Goal: Information Seeking & Learning: Find specific fact

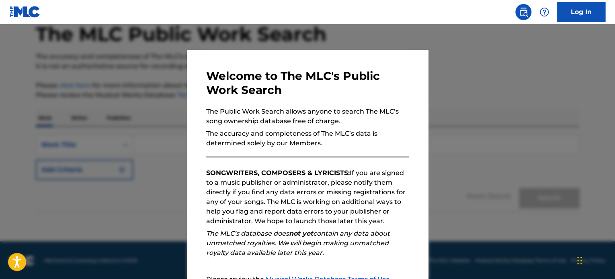
scroll to position [88, 0]
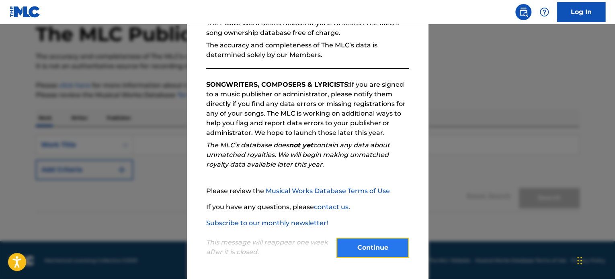
click at [386, 244] on button "Continue" at bounding box center [372, 248] width 72 height 20
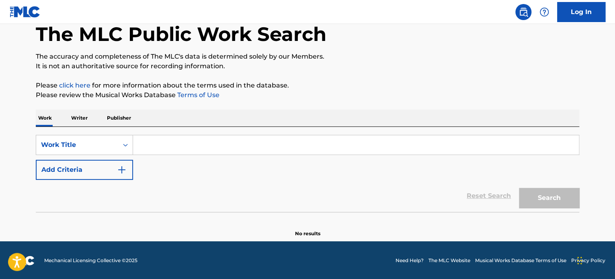
click at [154, 141] on input "Search Form" at bounding box center [356, 144] width 446 height 19
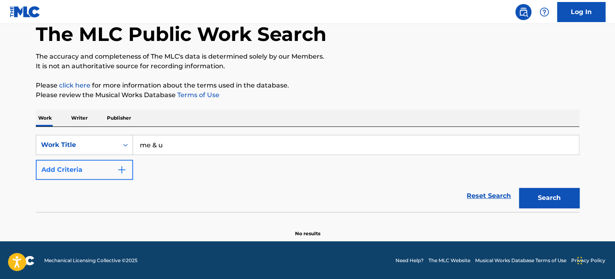
type input "me & u"
click at [116, 170] on button "Add Criteria" at bounding box center [84, 170] width 97 height 20
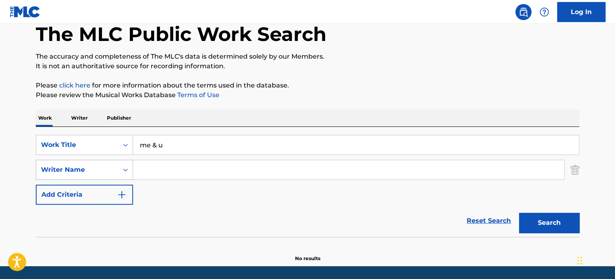
click at [117, 179] on div "Writer Name" at bounding box center [84, 170] width 97 height 20
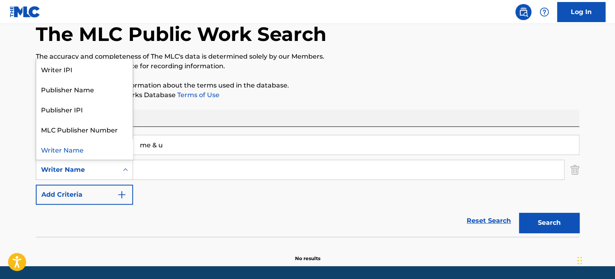
click at [170, 163] on input "Search Form" at bounding box center [348, 169] width 431 height 19
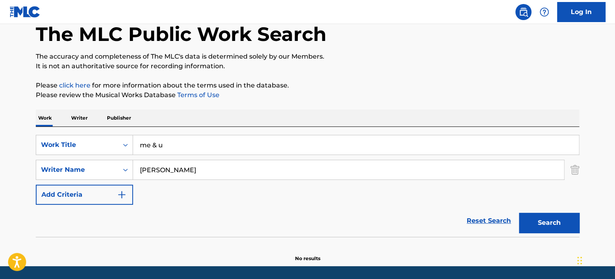
type input "[PERSON_NAME]"
click at [519, 213] on button "Search" at bounding box center [549, 223] width 60 height 20
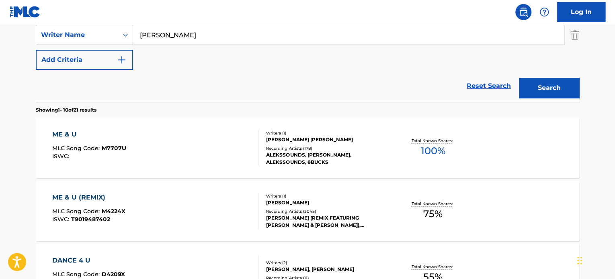
scroll to position [183, 0]
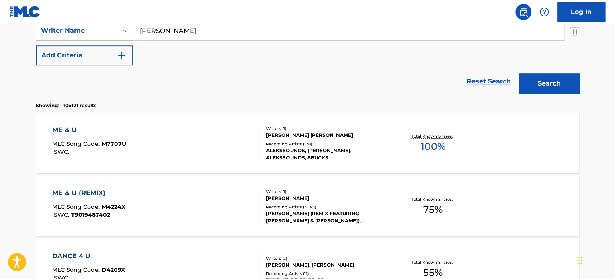
click at [529, 150] on div "ME & U MLC Song Code : M7707U ISWC : Writers ( 1 ) [PERSON_NAME] [PERSON_NAME] …" at bounding box center [307, 143] width 543 height 60
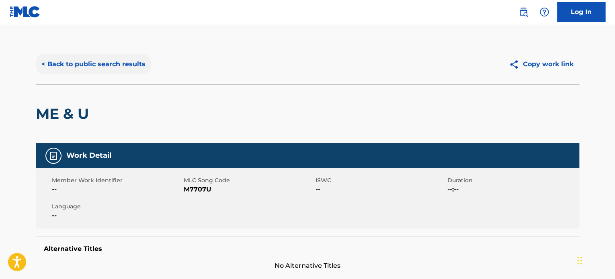
click at [86, 70] on button "< Back to public search results" at bounding box center [93, 64] width 115 height 20
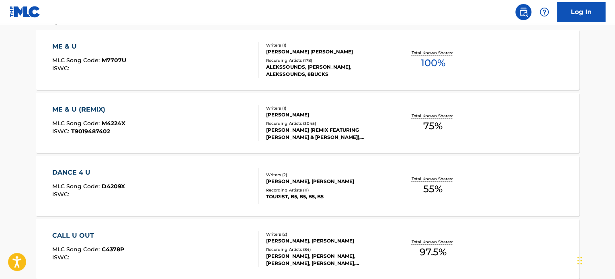
scroll to position [192, 0]
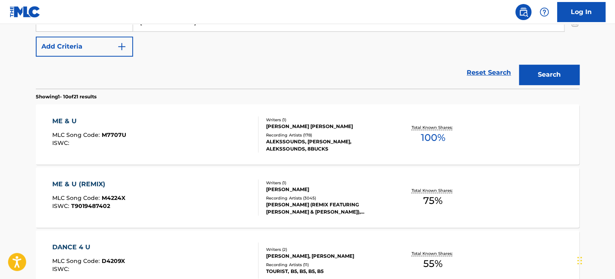
click at [165, 132] on div "ME & U MLC Song Code : M7707U ISWC :" at bounding box center [155, 135] width 207 height 36
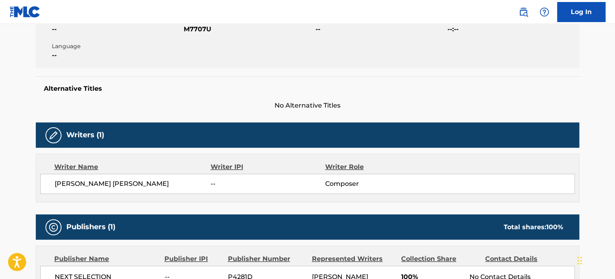
scroll to position [191, 0]
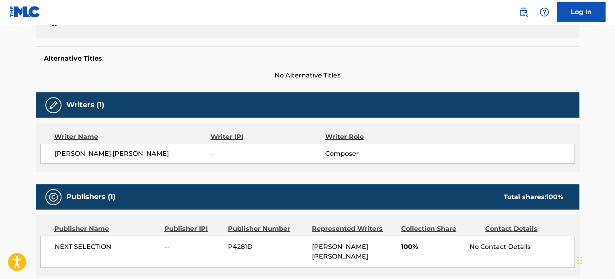
click at [114, 149] on span "[PERSON_NAME] [PERSON_NAME]" at bounding box center [133, 154] width 156 height 10
copy div "[PERSON_NAME] [PERSON_NAME]"
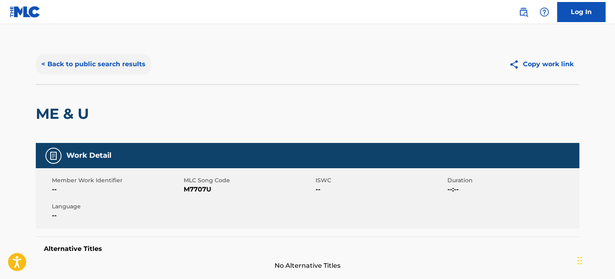
click at [86, 70] on button "< Back to public search results" at bounding box center [93, 64] width 115 height 20
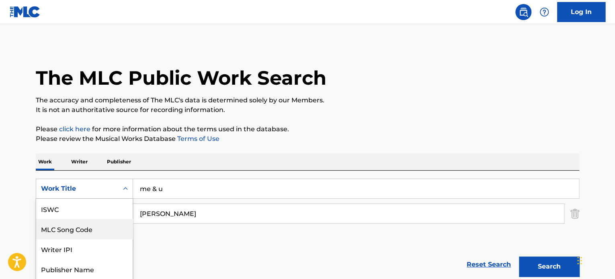
scroll to position [35, 0]
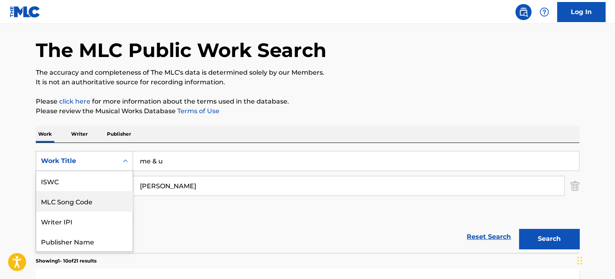
click at [118, 171] on div "7 results available. Use Up and Down to choose options, press Enter to select t…" at bounding box center [84, 161] width 97 height 20
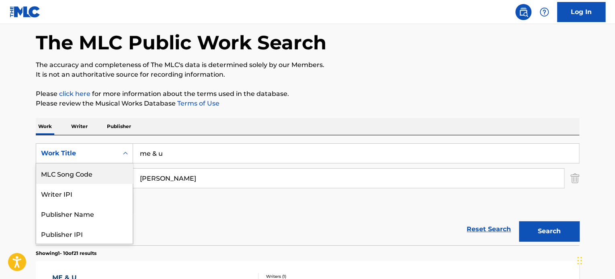
scroll to position [40, 0]
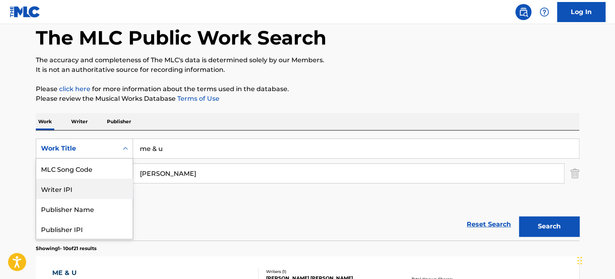
click at [94, 193] on div "Writer IPI" at bounding box center [84, 189] width 96 height 20
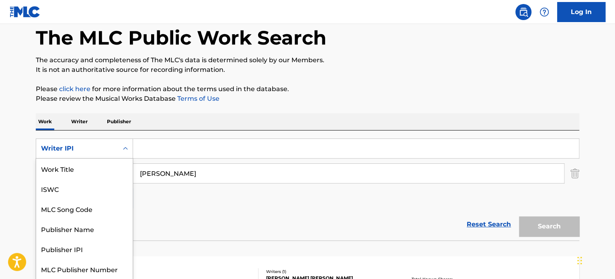
click at [115, 150] on div "Writer IPI" at bounding box center [77, 148] width 82 height 15
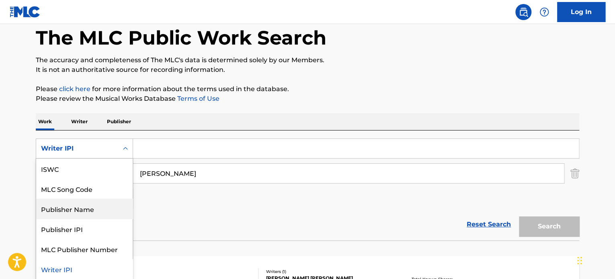
scroll to position [20, 0]
click at [183, 223] on div "Reset Search Search" at bounding box center [307, 225] width 543 height 32
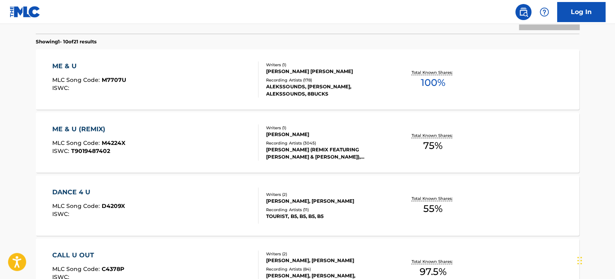
scroll to position [248, 0]
click at [174, 81] on div "ME & U MLC Song Code : M7707U ISWC :" at bounding box center [155, 79] width 207 height 36
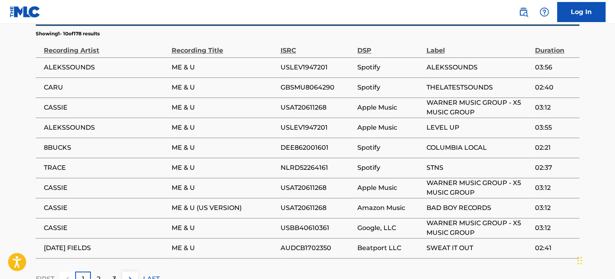
scroll to position [479, 0]
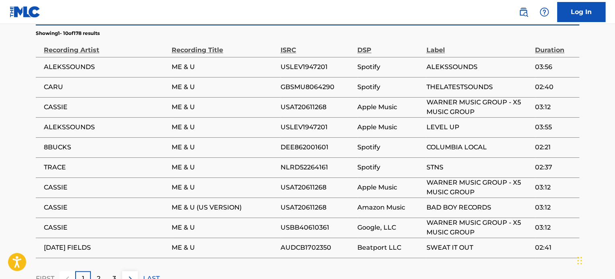
click at [299, 102] on span "USAT20611268" at bounding box center [316, 107] width 73 height 10
copy div "USAT20611268"
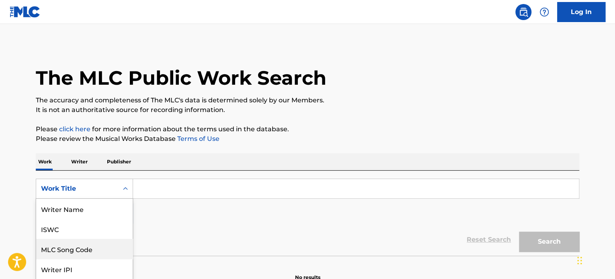
scroll to position [40, 0]
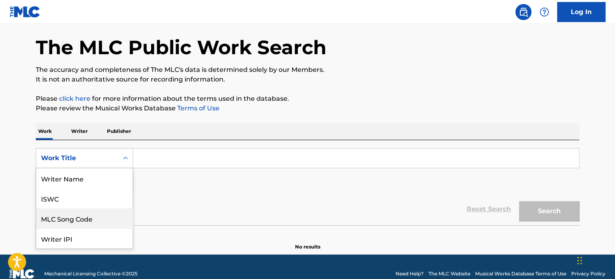
click at [109, 168] on div "8 results available. Use Up and Down to choose options, press Enter to select t…" at bounding box center [84, 158] width 97 height 20
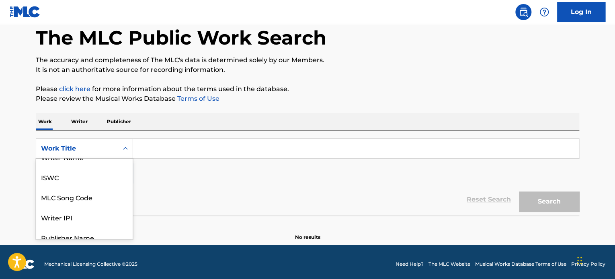
scroll to position [0, 0]
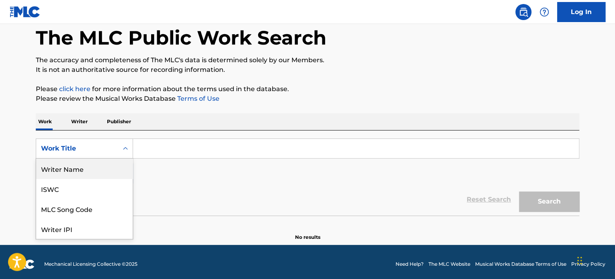
click at [141, 154] on input "Search Form" at bounding box center [356, 148] width 446 height 19
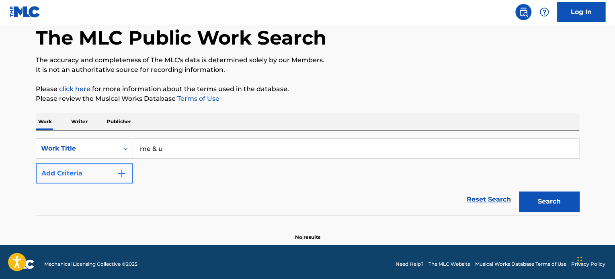
type input "me & u"
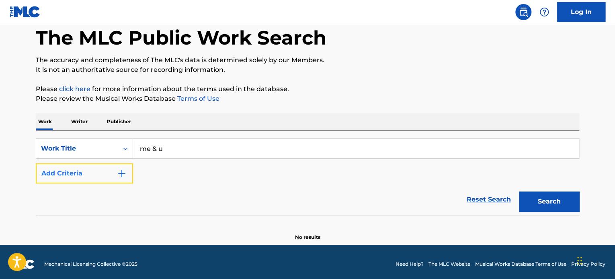
click at [118, 175] on img "Search Form" at bounding box center [122, 174] width 10 height 10
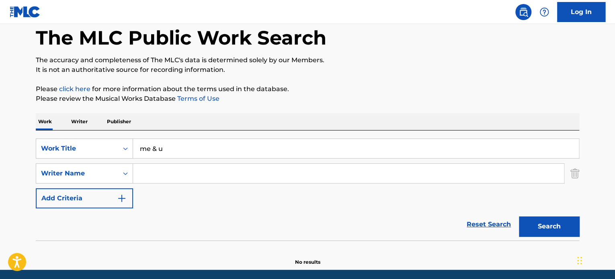
click at [156, 174] on input "Search Form" at bounding box center [348, 173] width 431 height 19
type input "[PERSON_NAME]"
click at [519, 217] on button "Search" at bounding box center [549, 227] width 60 height 20
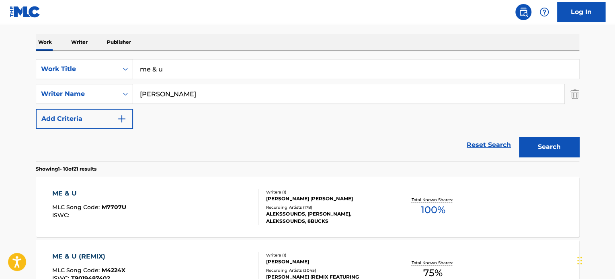
scroll to position [115, 0]
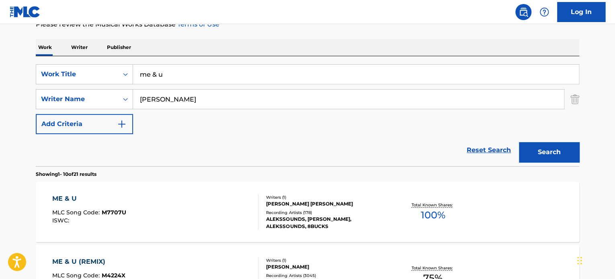
click at [173, 205] on div "ME & U MLC Song Code : M7707U ISWC :" at bounding box center [155, 212] width 207 height 36
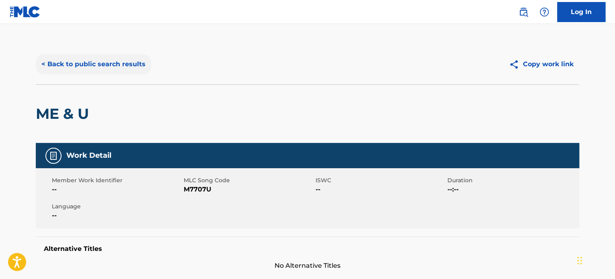
click at [80, 67] on button "< Back to public search results" at bounding box center [93, 64] width 115 height 20
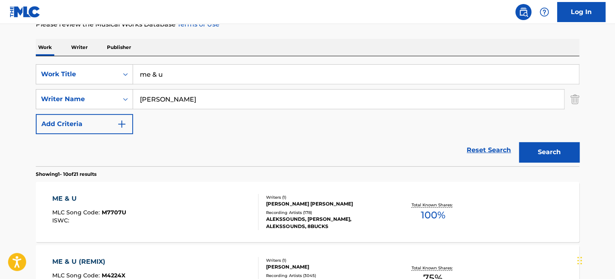
click at [191, 76] on input "me & u" at bounding box center [356, 74] width 446 height 19
paste input ""MISS UR TOUCH" Cassie"
drag, startPoint x: 205, startPoint y: 75, endPoint x: 259, endPoint y: 80, distance: 54.5
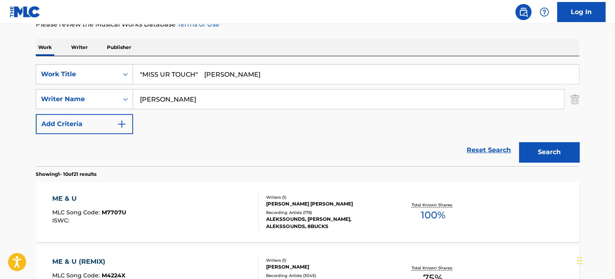
click at [259, 80] on input ""MISS UR TOUCH" Cassie" at bounding box center [356, 74] width 446 height 19
type input ""MISS UR TOUCH""
click at [519, 142] on button "Search" at bounding box center [549, 152] width 60 height 20
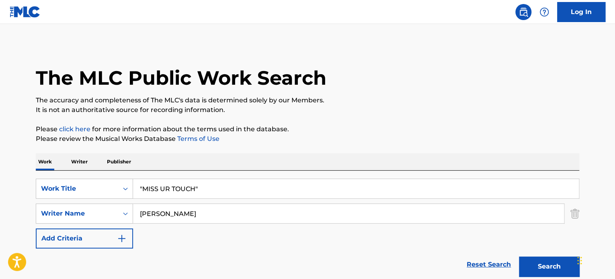
scroll to position [158, 0]
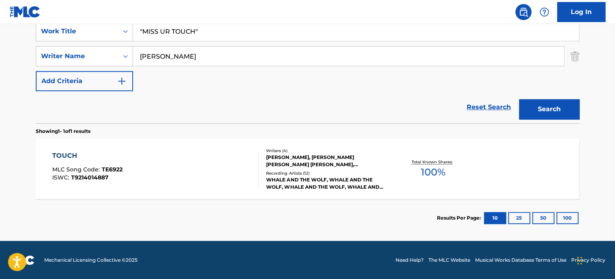
click at [140, 160] on div "TOUCH MLC Song Code : TE6922 ISWC : T9214014887" at bounding box center [155, 169] width 207 height 36
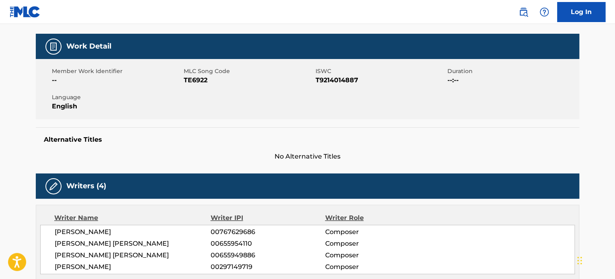
scroll to position [108, 0]
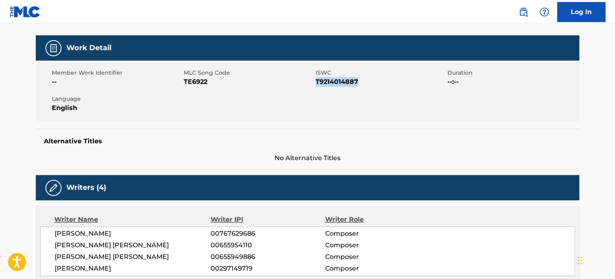
drag, startPoint x: 360, startPoint y: 82, endPoint x: 315, endPoint y: 83, distance: 44.6
click at [315, 83] on span "T9214014887" at bounding box center [380, 82] width 130 height 10
copy span "T9214014887"
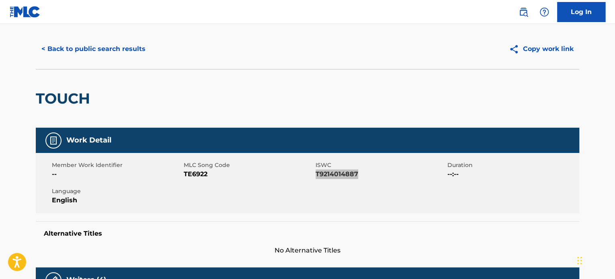
scroll to position [0, 0]
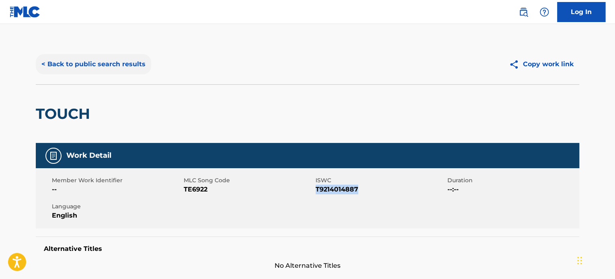
click at [129, 67] on button "< Back to public search results" at bounding box center [93, 64] width 115 height 20
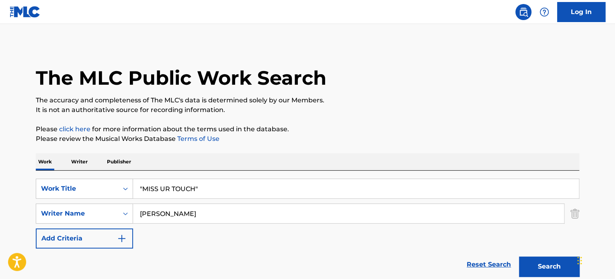
scroll to position [112, 0]
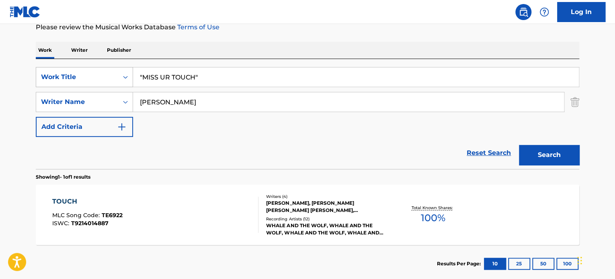
drag, startPoint x: 230, startPoint y: 74, endPoint x: 101, endPoint y: 69, distance: 128.7
click at [101, 69] on div "SearchWithCriteriafb5dfc91-68d6-4d4f-b977-e5d898862af5 Work Title "MISS UR TOUC…" at bounding box center [307, 77] width 543 height 20
type input "what do u want"
click at [519, 145] on button "Search" at bounding box center [549, 155] width 60 height 20
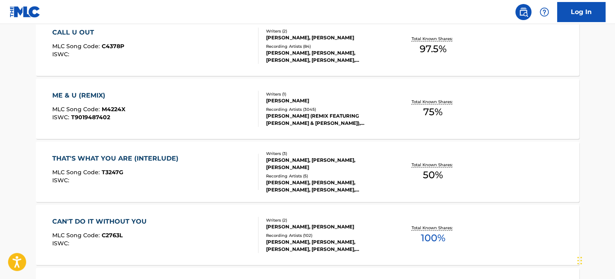
scroll to position [408, 0]
click at [236, 107] on div "ME & U (REMIX) MLC Song Code : M4224X ISWC : T9019487402" at bounding box center [155, 108] width 207 height 36
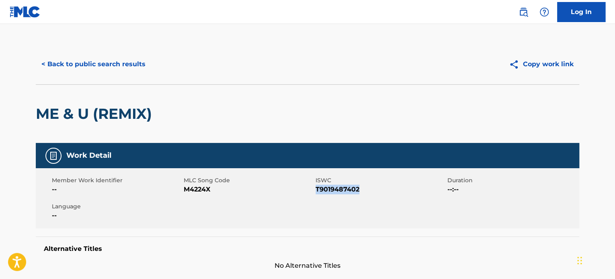
drag, startPoint x: 363, startPoint y: 193, endPoint x: 316, endPoint y: 195, distance: 47.4
click at [316, 195] on div "Member Work Identifier -- MLC Song Code M4224X ISWC T9019487402 Duration --:-- …" at bounding box center [307, 198] width 543 height 60
copy span "T9019487402"
click at [121, 60] on button "< Back to public search results" at bounding box center [93, 64] width 115 height 20
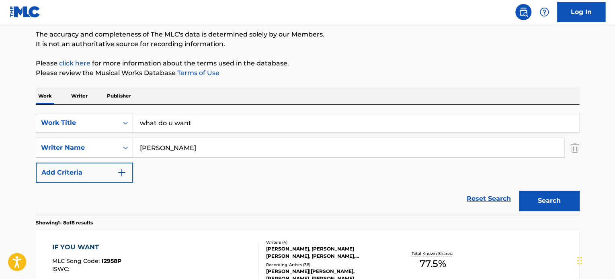
scroll to position [11, 0]
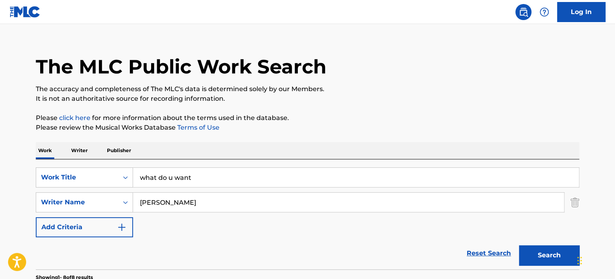
click at [187, 184] on input "what do u want" at bounding box center [356, 177] width 446 height 19
drag, startPoint x: 191, startPoint y: 184, endPoint x: 101, endPoint y: 169, distance: 91.7
click at [101, 169] on div "SearchWithCriteriafb5dfc91-68d6-4d4f-b977-e5d898862af5 Work Title what do u want" at bounding box center [307, 178] width 543 height 20
type input "long way 2 go"
click at [519, 246] on button "Search" at bounding box center [549, 256] width 60 height 20
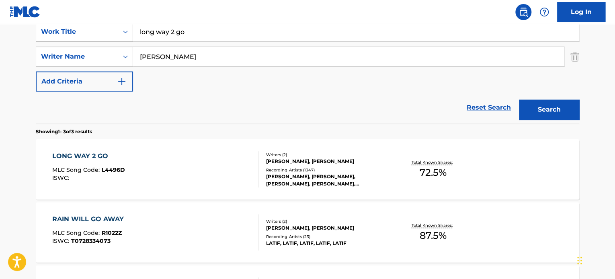
scroll to position [158, 0]
click at [204, 163] on div "LONG WAY 2 GO MLC Song Code : L4496D ISWC :" at bounding box center [155, 169] width 207 height 36
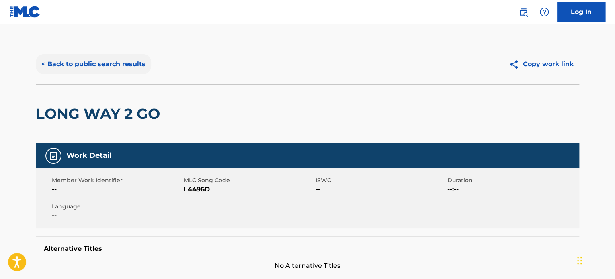
click at [80, 70] on button "< Back to public search results" at bounding box center [93, 64] width 115 height 20
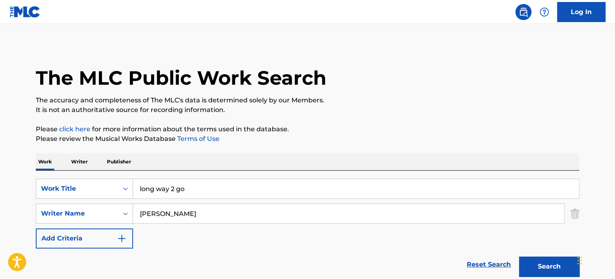
click at [186, 186] on input "long way 2 go" at bounding box center [356, 188] width 446 height 19
type input "me & u"
click at [519, 257] on button "Search" at bounding box center [549, 267] width 60 height 20
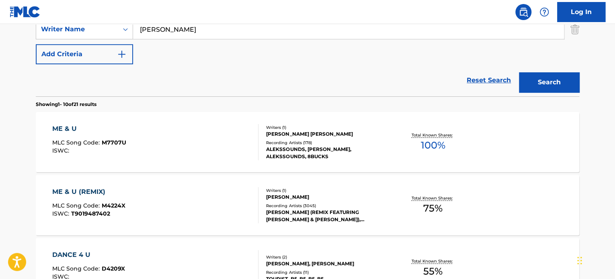
scroll to position [185, 0]
click at [229, 143] on div "ME & U MLC Song Code : M7707U ISWC :" at bounding box center [155, 142] width 207 height 36
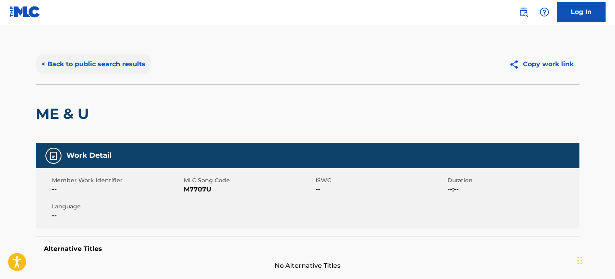
click at [81, 59] on button "< Back to public search results" at bounding box center [93, 64] width 115 height 20
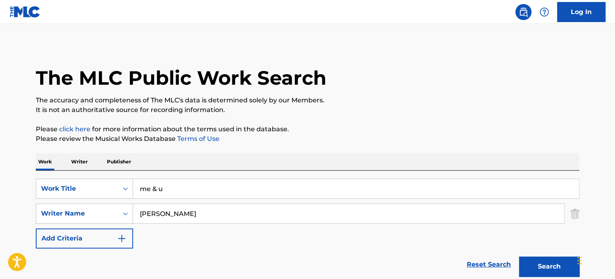
click at [153, 195] on input "me & u" at bounding box center [356, 188] width 446 height 19
click at [519, 257] on button "Search" at bounding box center [549, 267] width 60 height 20
drag, startPoint x: 189, startPoint y: 185, endPoint x: 91, endPoint y: 184, distance: 98.1
click at [91, 184] on div "SearchWithCriteriafb5dfc91-68d6-4d4f-b977-e5d898862af5 Work Title me and u" at bounding box center [307, 189] width 543 height 20
click at [519, 257] on button "Search" at bounding box center [549, 267] width 60 height 20
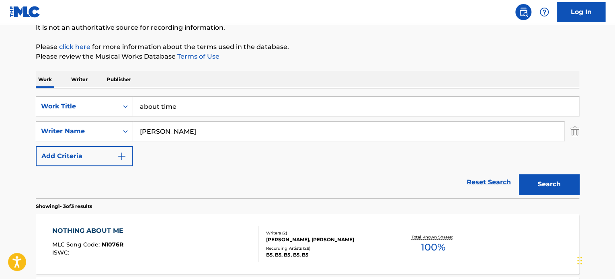
scroll to position [25, 0]
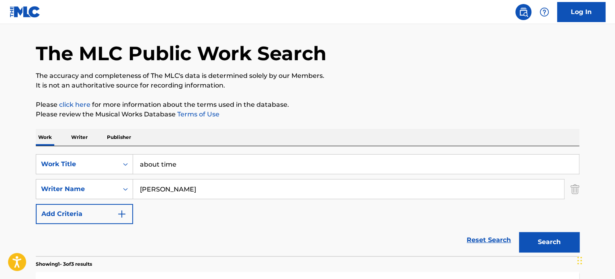
click at [172, 170] on input "about time" at bounding box center [356, 164] width 446 height 19
type input "kiss me"
click at [519, 232] on button "Search" at bounding box center [549, 242] width 60 height 20
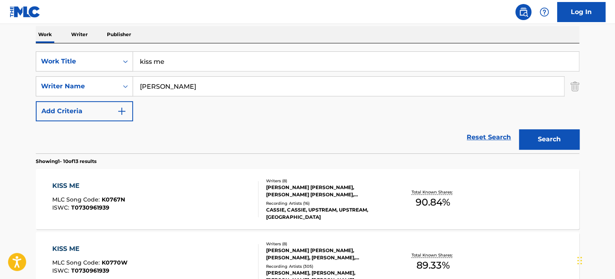
scroll to position [142, 0]
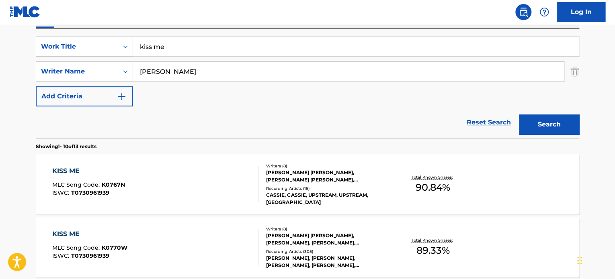
click at [206, 184] on div "KISS ME MLC Song Code : K0767N ISWC : T0730961939" at bounding box center [155, 184] width 207 height 36
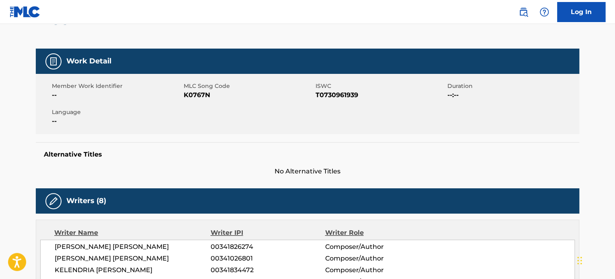
scroll to position [25, 0]
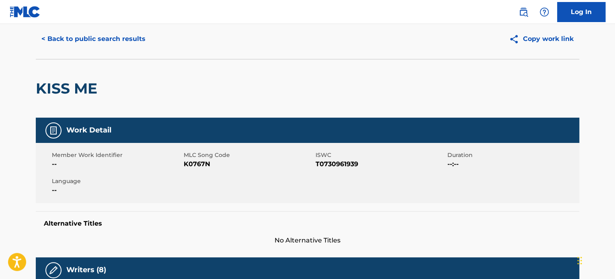
click at [325, 164] on span "T0730961939" at bounding box center [380, 165] width 130 height 10
copy span "T0730961939"
click at [113, 41] on button "< Back to public search results" at bounding box center [93, 39] width 115 height 20
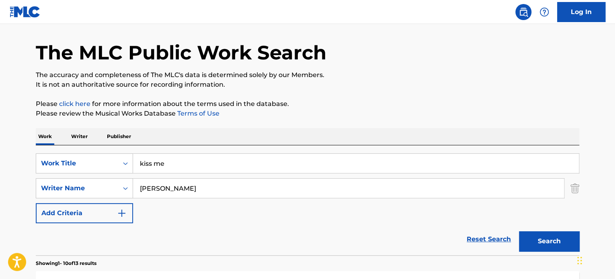
scroll to position [142, 0]
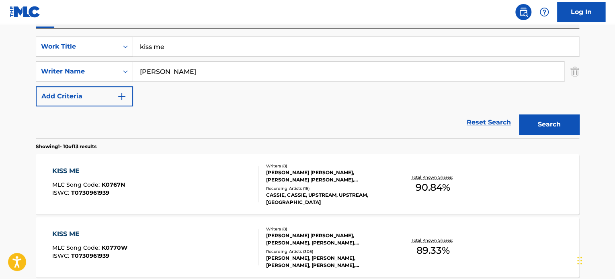
click at [167, 42] on input "kiss me" at bounding box center [356, 46] width 446 height 19
type input "call u out"
click at [519, 115] on button "Search" at bounding box center [549, 125] width 60 height 20
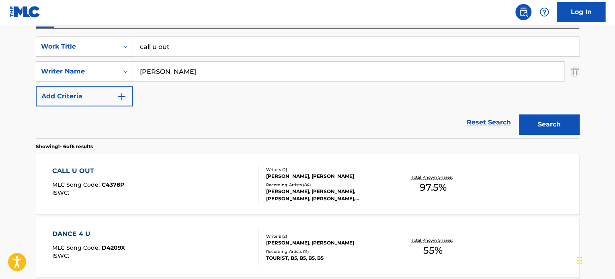
click at [213, 176] on div "CALL U OUT MLC Song Code : C4378P ISWC :" at bounding box center [155, 184] width 207 height 36
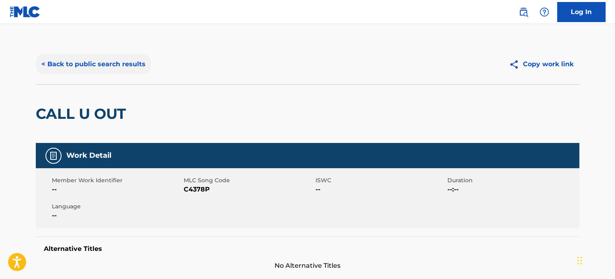
click at [116, 67] on button "< Back to public search results" at bounding box center [93, 64] width 115 height 20
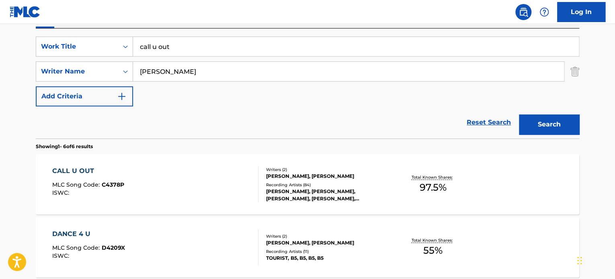
scroll to position [159, 0]
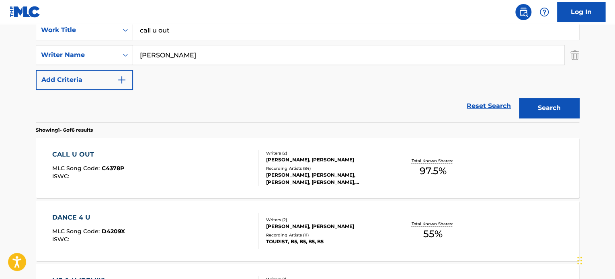
click at [175, 32] on input "call u out" at bounding box center [356, 29] width 446 height 19
type input "just one night"
click at [519, 98] on button "Search" at bounding box center [549, 108] width 60 height 20
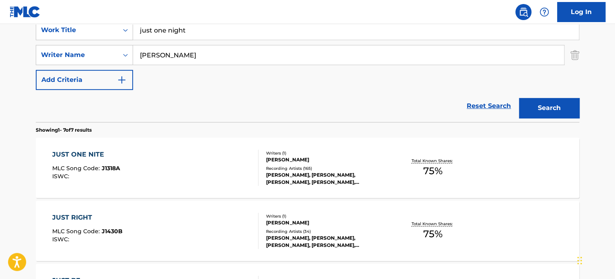
click at [203, 160] on div "JUST ONE NITE MLC Song Code : J1318A ISWC :" at bounding box center [155, 168] width 207 height 36
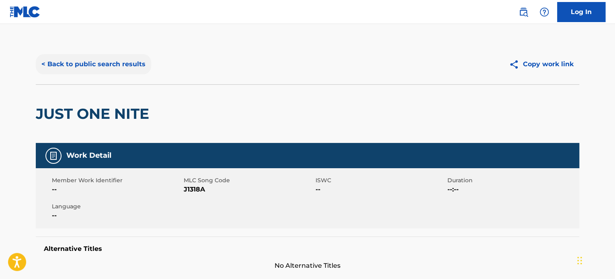
click at [77, 62] on button "< Back to public search results" at bounding box center [93, 64] width 115 height 20
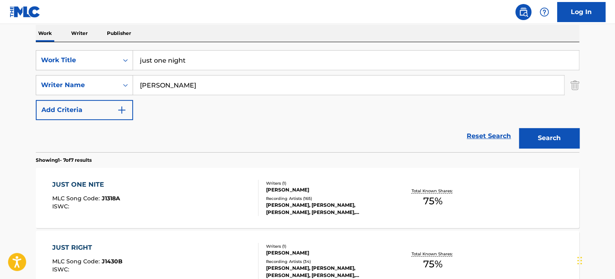
scroll to position [123, 0]
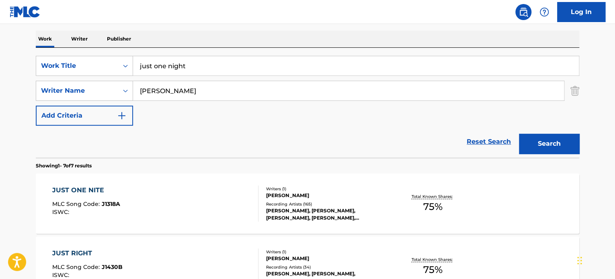
click at [171, 68] on input "just one night" at bounding box center [356, 65] width 446 height 19
type input "hope you're behaving"
click at [519, 134] on button "Search" at bounding box center [549, 144] width 60 height 20
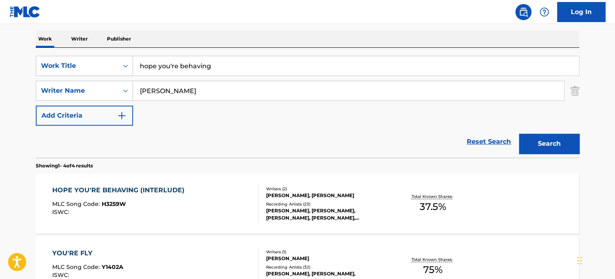
click at [211, 197] on div "HOPE YOU'RE BEHAVING (INTERLUDE) MLC Song Code : H3259W ISWC :" at bounding box center [155, 204] width 207 height 36
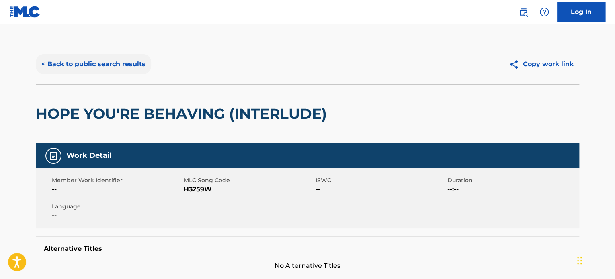
click at [80, 64] on button "< Back to public search results" at bounding box center [93, 64] width 115 height 20
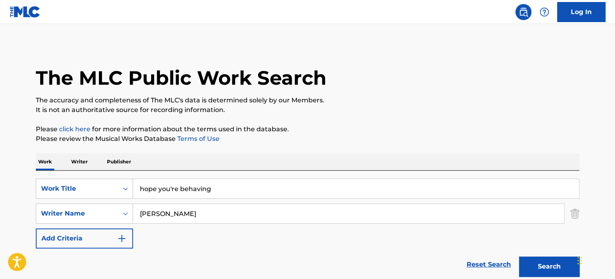
scroll to position [123, 0]
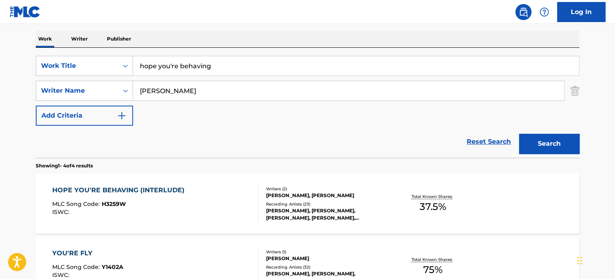
click at [188, 58] on input "hope you're behaving" at bounding box center [356, 65] width 446 height 19
type input "not with you"
click at [519, 134] on button "Search" at bounding box center [549, 144] width 60 height 20
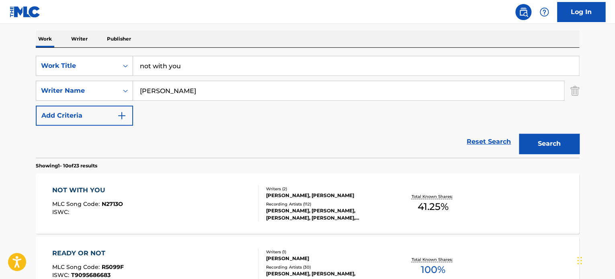
click at [203, 194] on div "NOT WITH YOU MLC Song Code : N2713O ISWC :" at bounding box center [155, 204] width 207 height 36
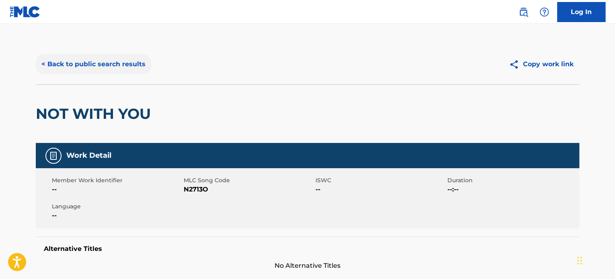
click at [64, 67] on button "< Back to public search results" at bounding box center [93, 64] width 115 height 20
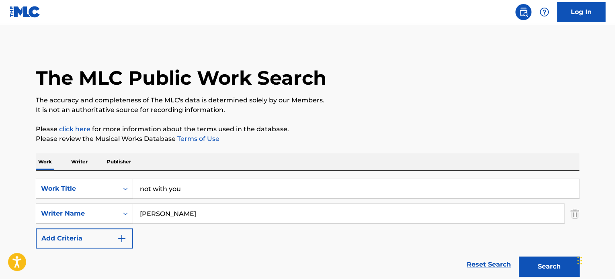
scroll to position [123, 0]
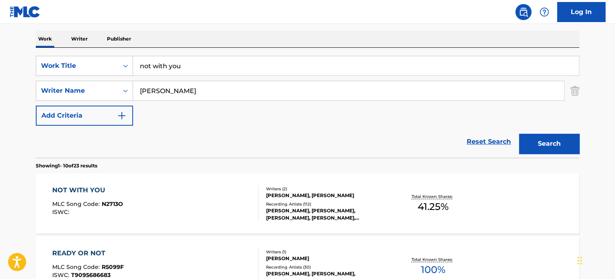
click at [196, 57] on input "not with you" at bounding box center [356, 65] width 446 height 19
click at [193, 62] on input "not with you" at bounding box center [356, 65] width 446 height 19
type input "ditto"
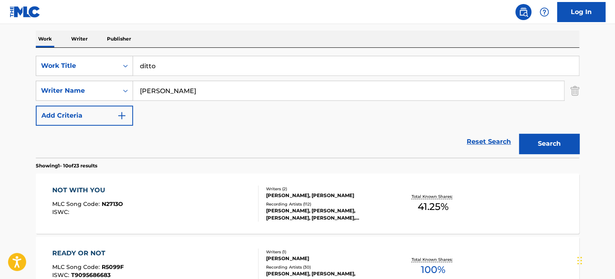
click at [519, 134] on button "Search" at bounding box center [549, 144] width 60 height 20
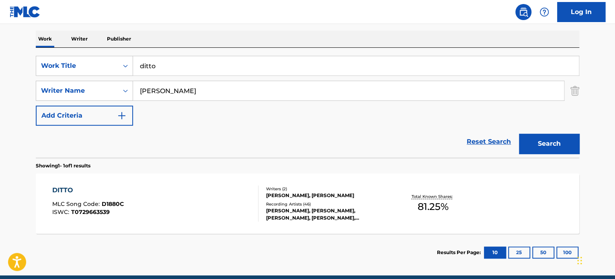
click at [209, 197] on div "DITTO MLC Song Code : D1880C ISWC : T0729663539" at bounding box center [155, 204] width 207 height 36
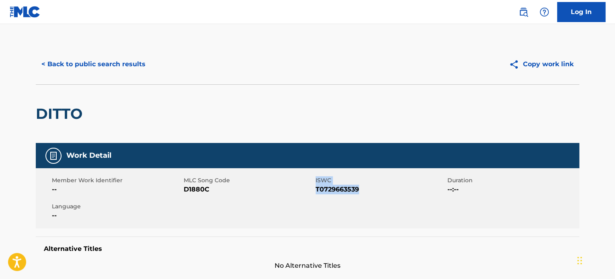
drag, startPoint x: 363, startPoint y: 192, endPoint x: 307, endPoint y: 189, distance: 55.6
click at [307, 189] on div "Member Work Identifier -- MLC Song Code D1880C ISWC T0729663539 Duration --:-- …" at bounding box center [307, 198] width 543 height 60
click at [323, 189] on span "T0729663539" at bounding box center [380, 190] width 130 height 10
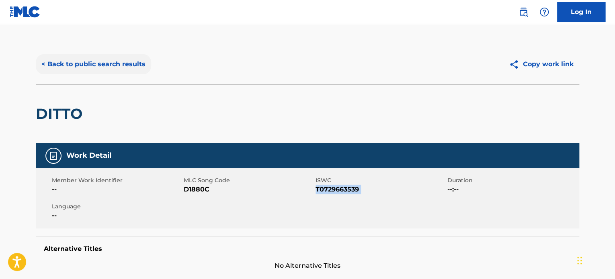
click at [118, 62] on button "< Back to public search results" at bounding box center [93, 64] width 115 height 20
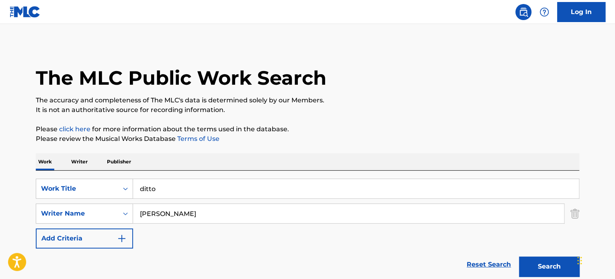
scroll to position [112, 0]
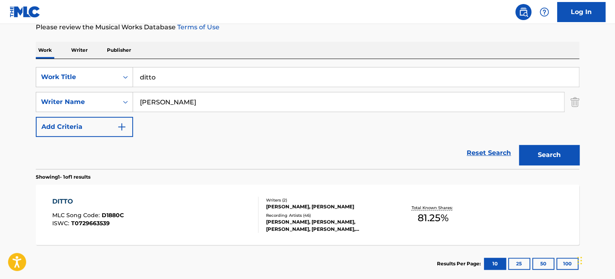
click at [178, 78] on input "ditto" at bounding box center [356, 77] width 446 height 19
paste input ""WHAT DO U WANT""
click at [519, 145] on button "Search" at bounding box center [549, 155] width 60 height 20
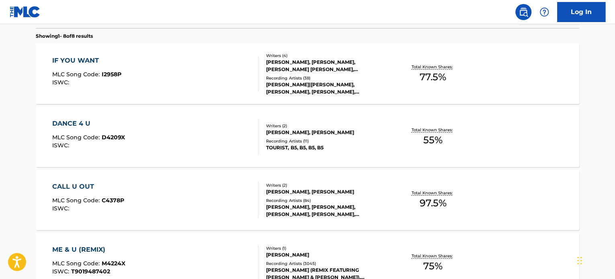
scroll to position [0, 0]
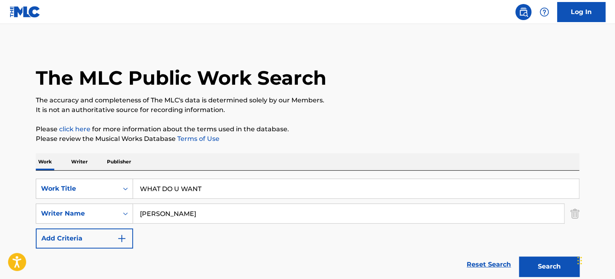
click at [183, 179] on div "WHAT DO U WANT" at bounding box center [356, 189] width 446 height 20
click at [184, 184] on input "WHAT DO U WANT" at bounding box center [356, 188] width 446 height 19
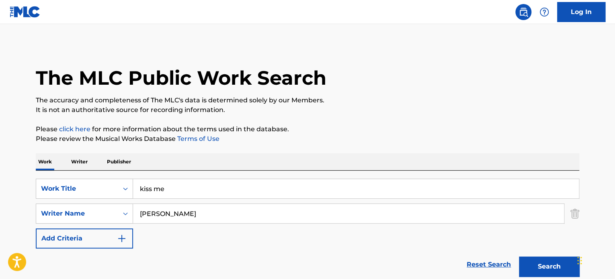
type input "kiss me"
click at [519, 257] on button "Search" at bounding box center [549, 267] width 60 height 20
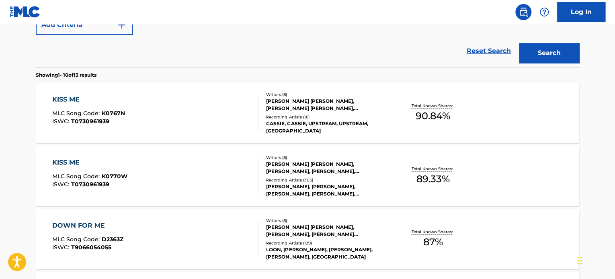
scroll to position [215, 0]
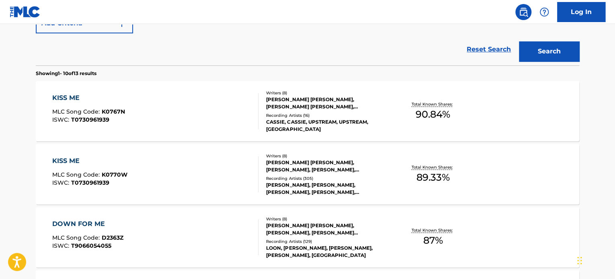
click at [238, 104] on div "KISS ME MLC Song Code : K0767N ISWC : T0730961939" at bounding box center [155, 111] width 207 height 36
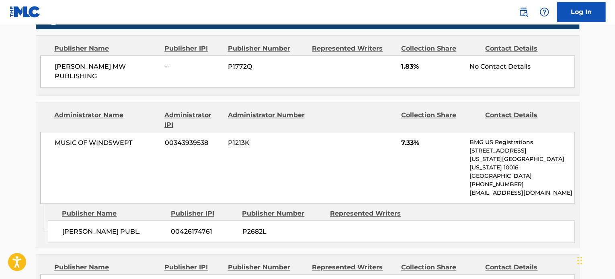
scroll to position [455, 0]
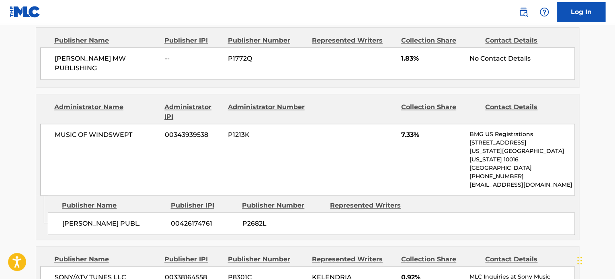
click at [359, 57] on div "MICHELLE MW PUBLISHING -- P1772Q 1.83% No Contact Details" at bounding box center [307, 63] width 535 height 32
click at [353, 164] on div "MUSIC OF WINDSWEPT 00343939538 P1213K 7.33% BMG US Registrations 1 Park Ave, Ne…" at bounding box center [307, 160] width 535 height 72
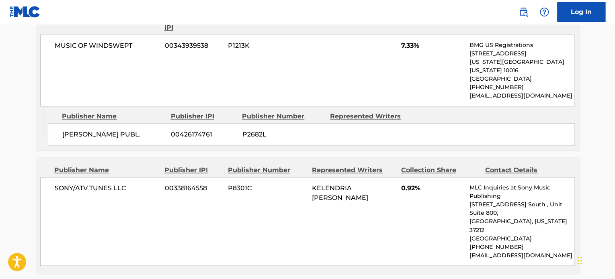
scroll to position [557, 0]
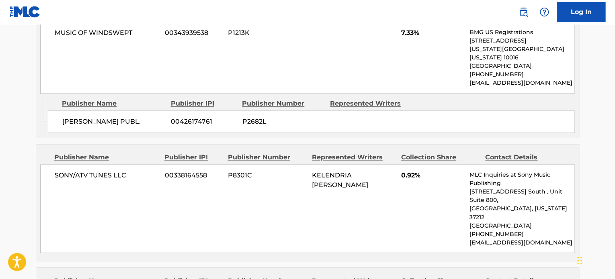
click at [339, 172] on span "KELENDRIA TRENE ROWLAND" at bounding box center [340, 180] width 56 height 17
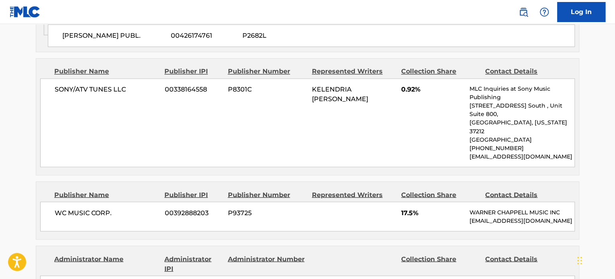
scroll to position [657, 0]
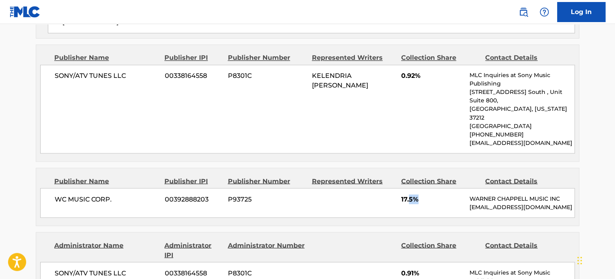
drag, startPoint x: 410, startPoint y: 174, endPoint x: 417, endPoint y: 174, distance: 6.9
click at [417, 195] on span "17.5%" at bounding box center [432, 200] width 62 height 10
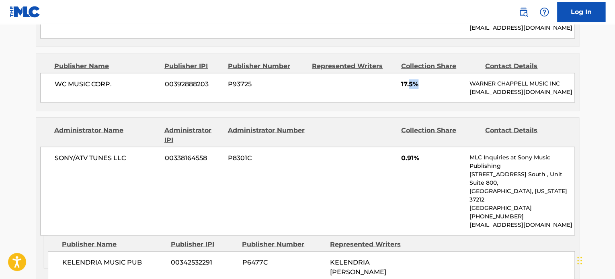
scroll to position [776, 0]
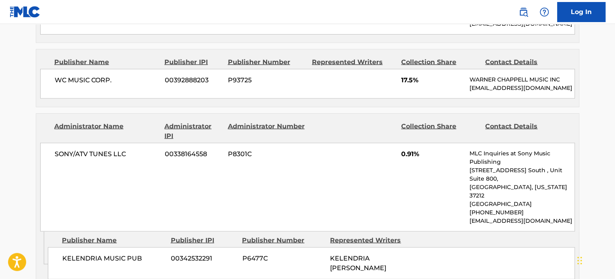
click at [374, 255] on span "KELENDRIA TRENE ROWLAND" at bounding box center [358, 263] width 56 height 17
drag, startPoint x: 363, startPoint y: 213, endPoint x: 354, endPoint y: 222, distance: 12.8
click at [354, 255] on span "KELENDRIA TRENE ROWLAND" at bounding box center [358, 263] width 56 height 17
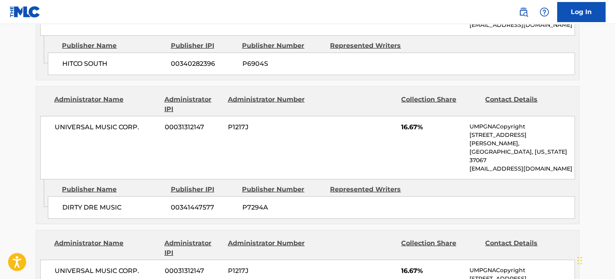
scroll to position [1131, 0]
click at [407, 123] on span "16.67%" at bounding box center [432, 128] width 62 height 10
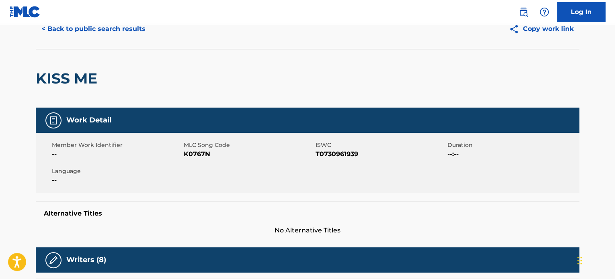
scroll to position [0, 0]
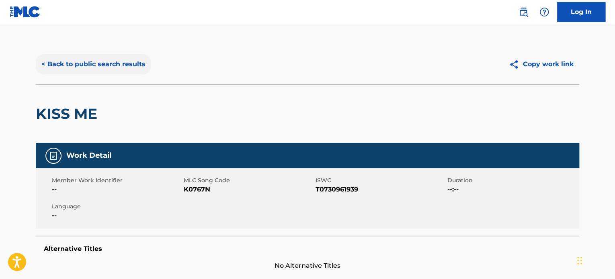
click at [118, 60] on button "< Back to public search results" at bounding box center [93, 64] width 115 height 20
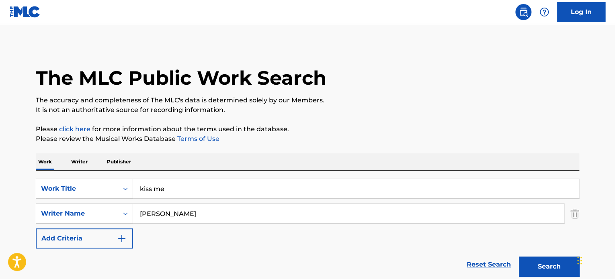
click at [164, 218] on input "[PERSON_NAME]" at bounding box center [348, 213] width 431 height 19
click at [159, 184] on input "kiss me" at bounding box center [356, 188] width 446 height 19
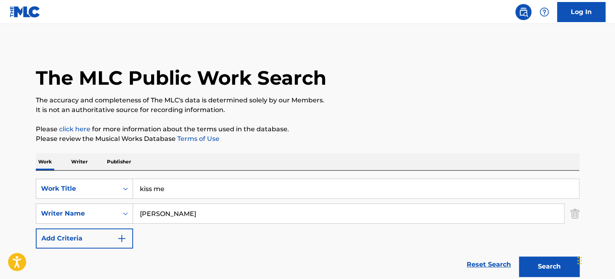
click at [159, 184] on input "kiss me" at bounding box center [356, 188] width 446 height 19
click at [519, 257] on button "Search" at bounding box center [549, 267] width 60 height 20
click at [169, 188] on input "what do u want" at bounding box center [356, 188] width 446 height 19
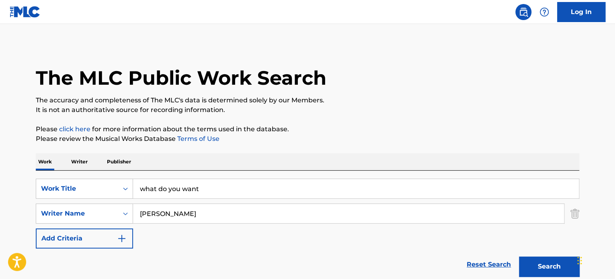
type input "what do you want"
click at [519, 257] on button "Search" at bounding box center [549, 267] width 60 height 20
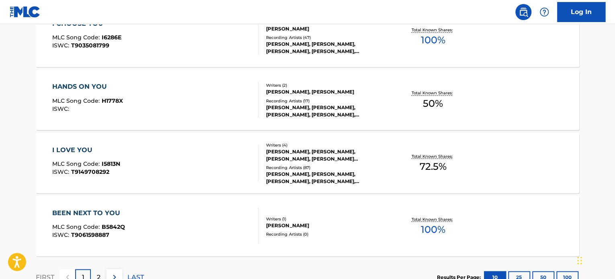
scroll to position [669, 0]
